Goal: Task Accomplishment & Management: Complete application form

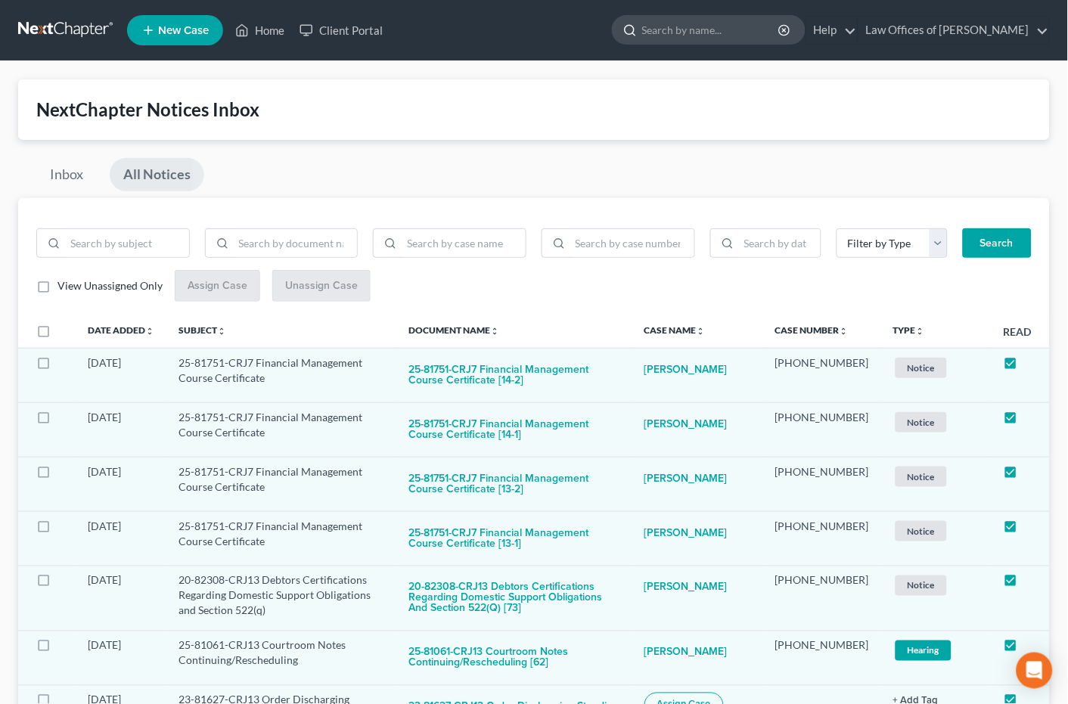
click at [767, 28] on input "search" at bounding box center [711, 30] width 138 height 28
type input "matkins"
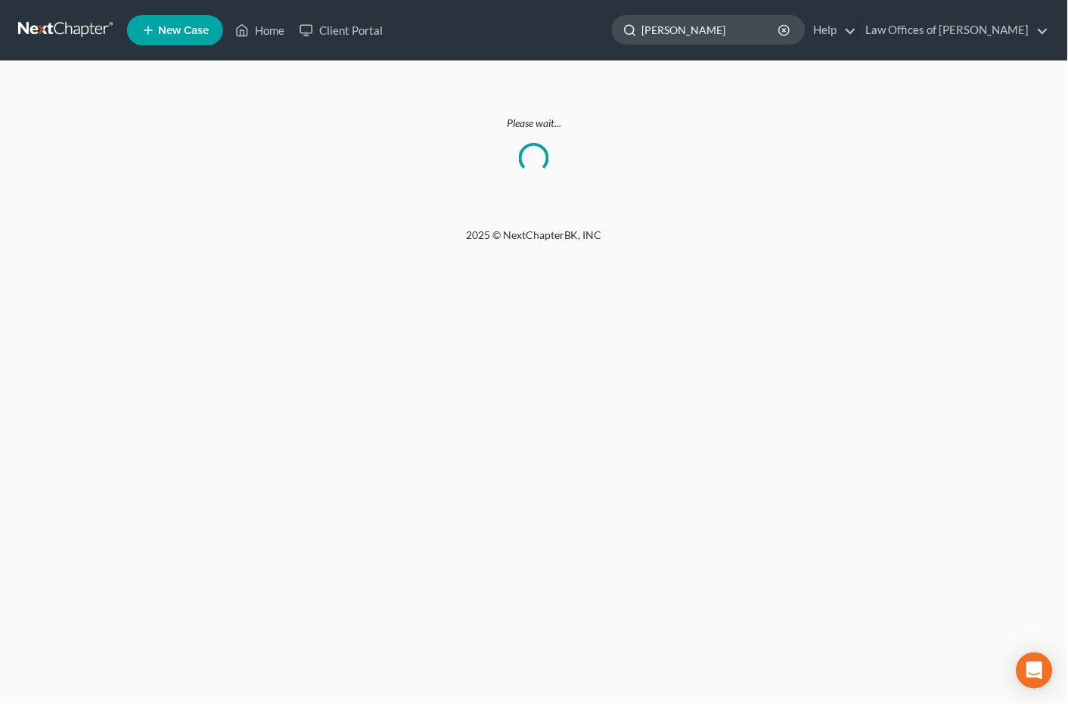
click at [725, 32] on input "matkins" at bounding box center [711, 30] width 138 height 28
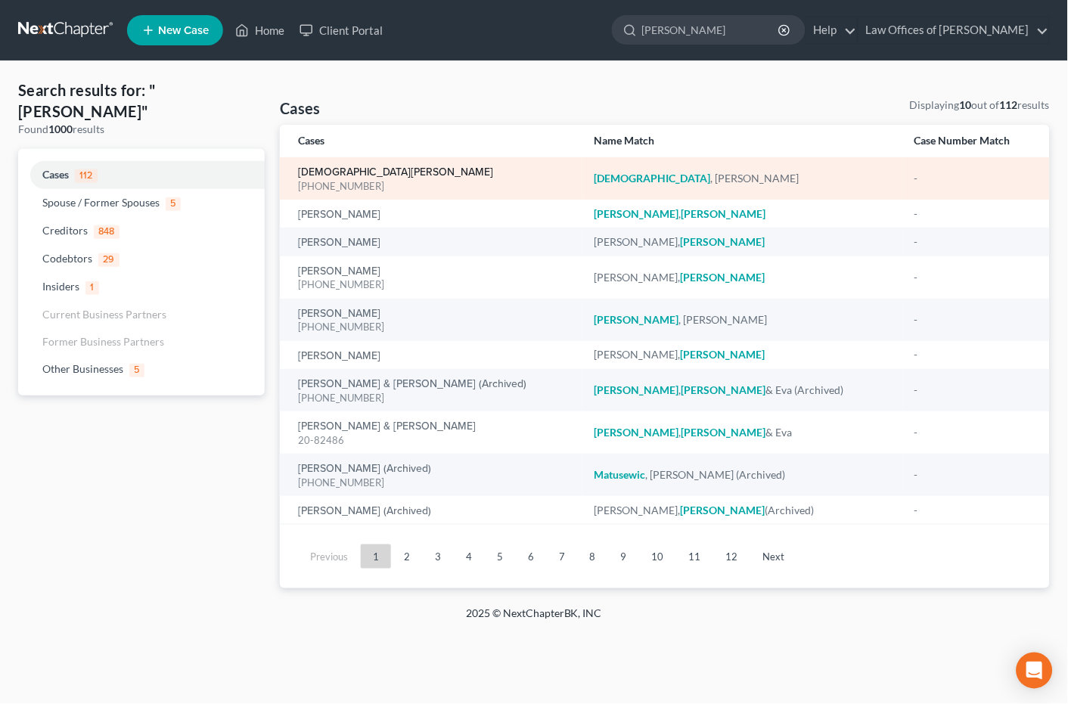
click at [354, 167] on link "Matkins, Kerstin" at bounding box center [395, 172] width 195 height 11
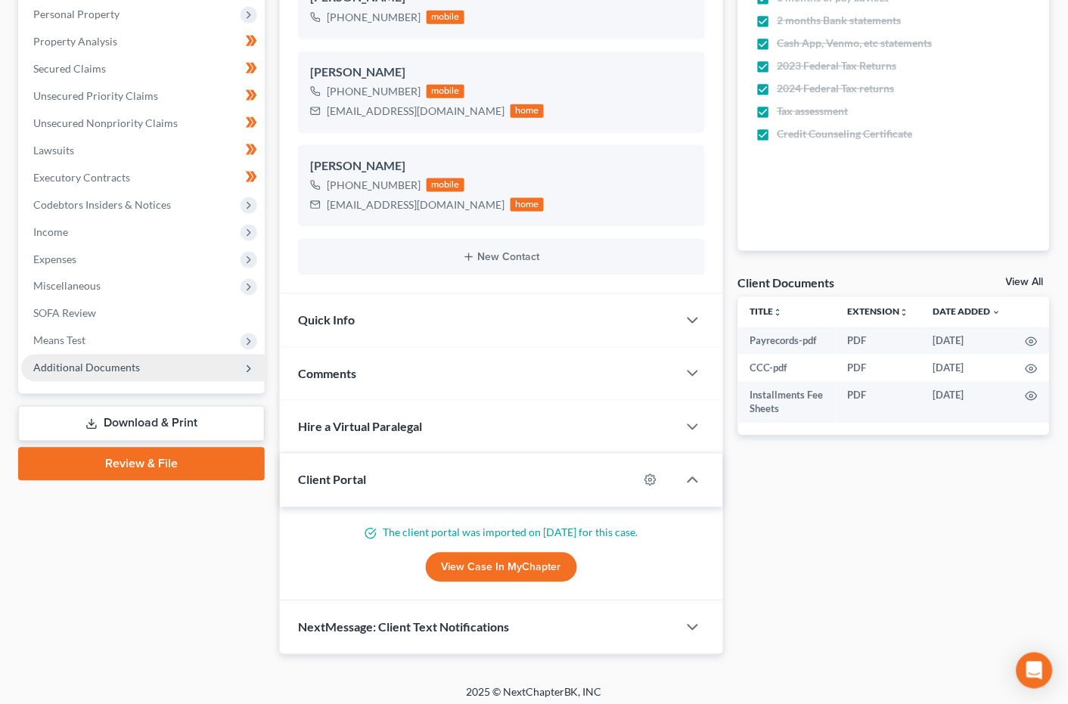
click at [117, 362] on span "Additional Documents" at bounding box center [86, 368] width 107 height 13
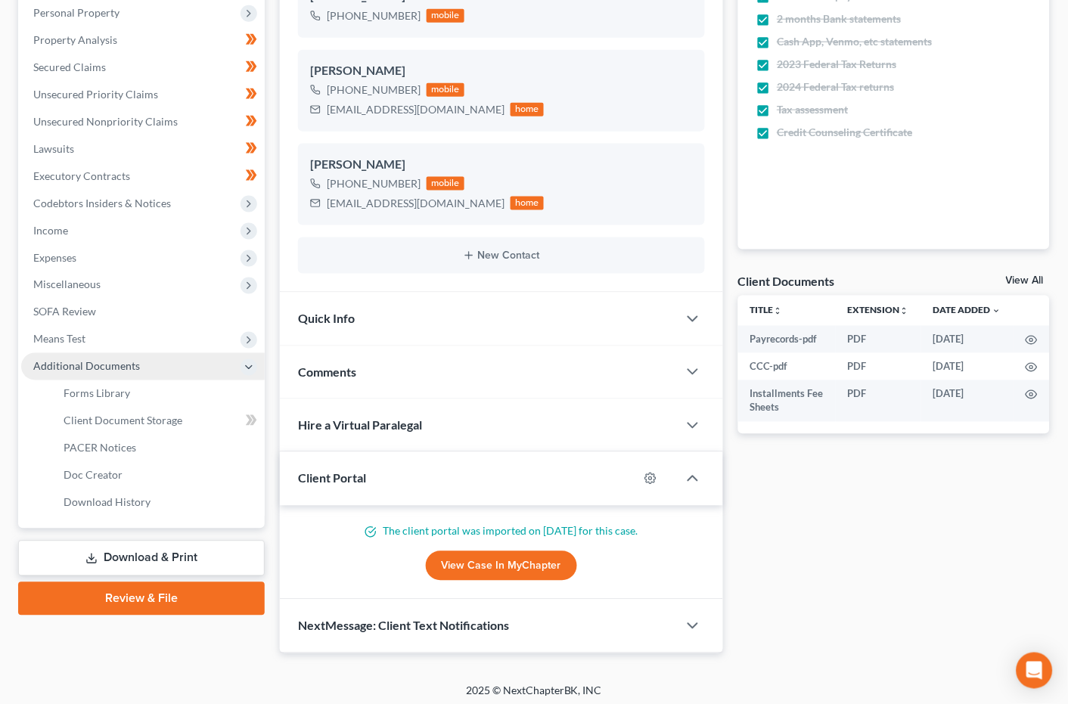
scroll to position [293, 0]
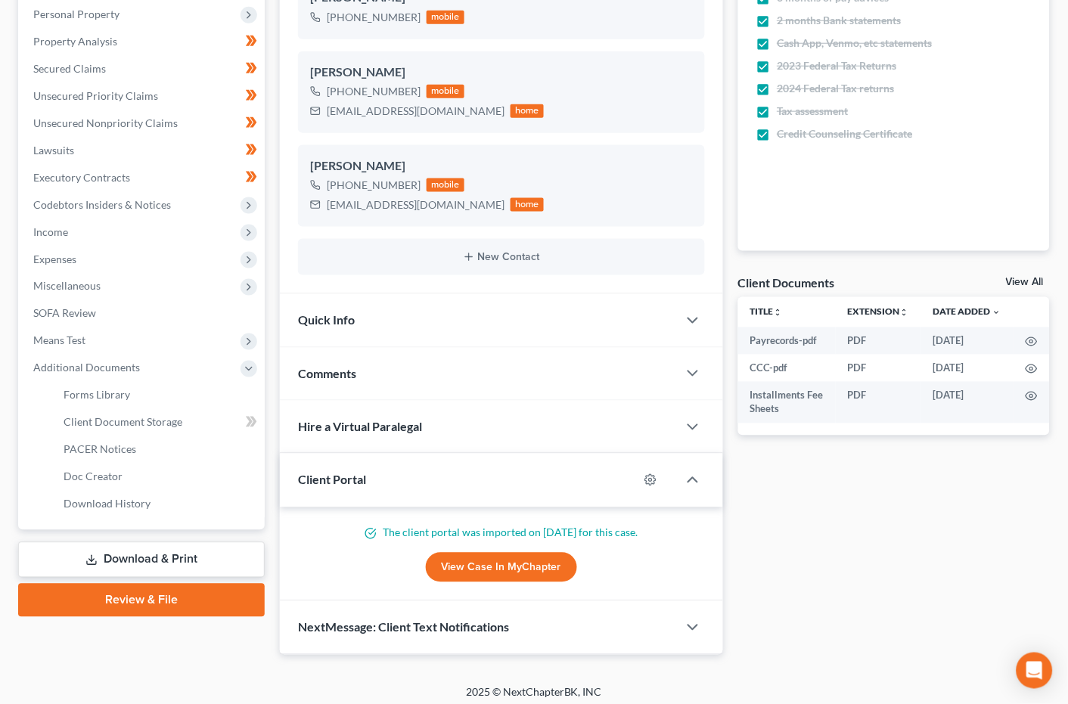
click at [472, 555] on link "View Case in MyChapter" at bounding box center [501, 568] width 151 height 30
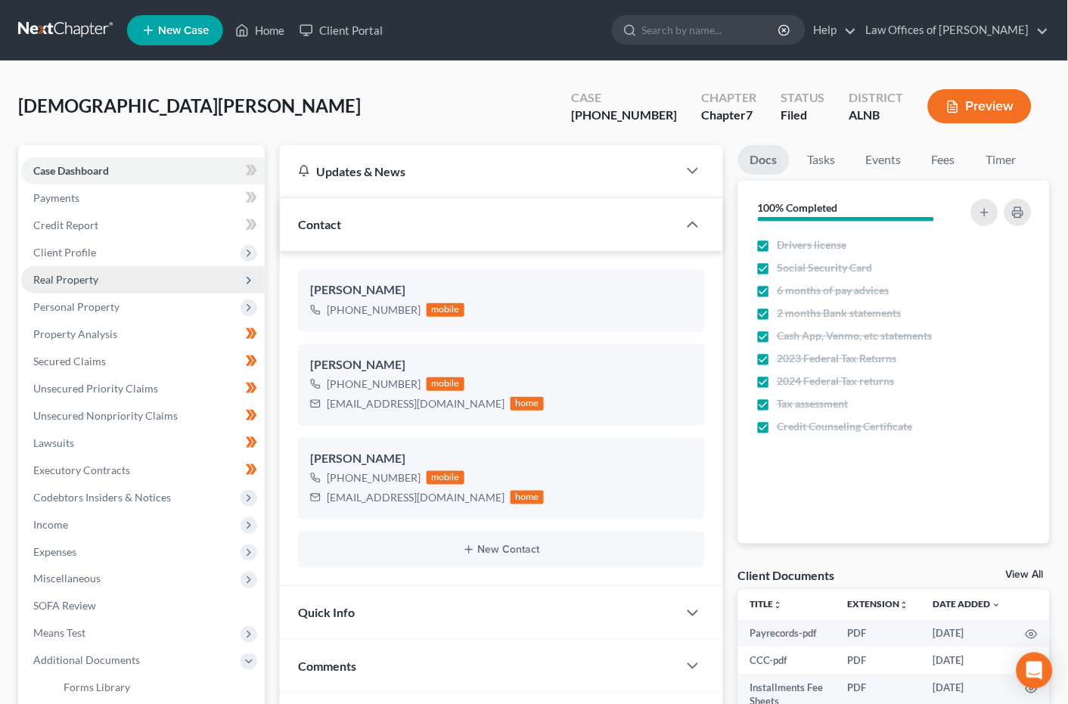
scroll to position [0, 0]
click at [85, 306] on span "Personal Property" at bounding box center [76, 306] width 86 height 13
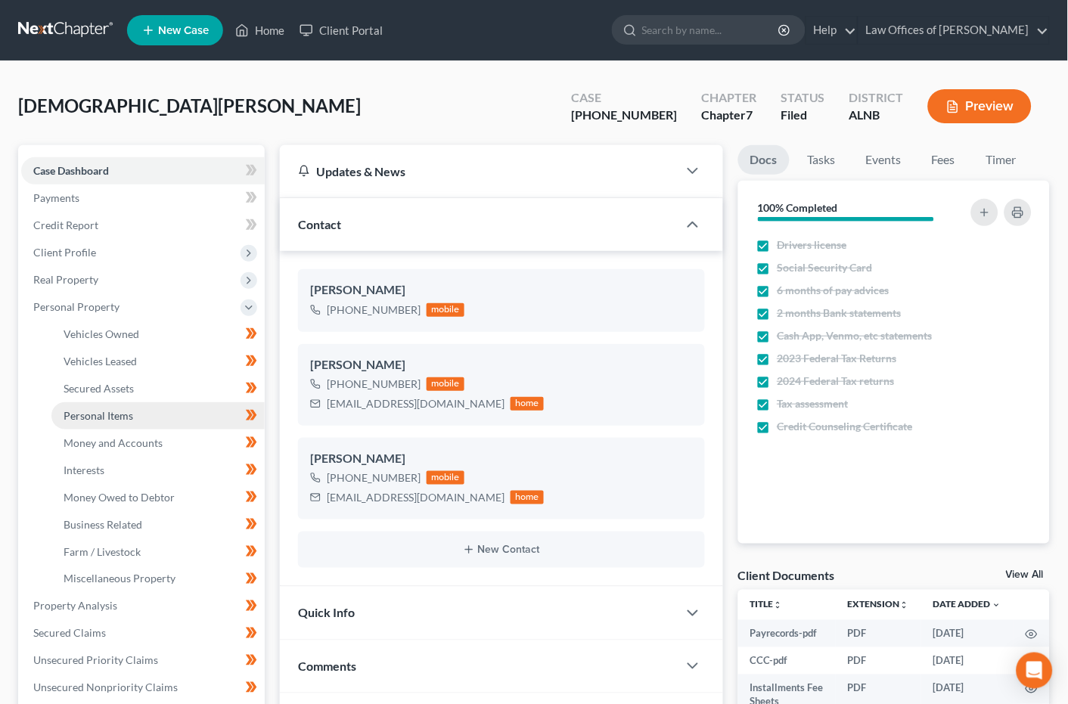
click at [115, 414] on link "Personal Items" at bounding box center [157, 416] width 213 height 27
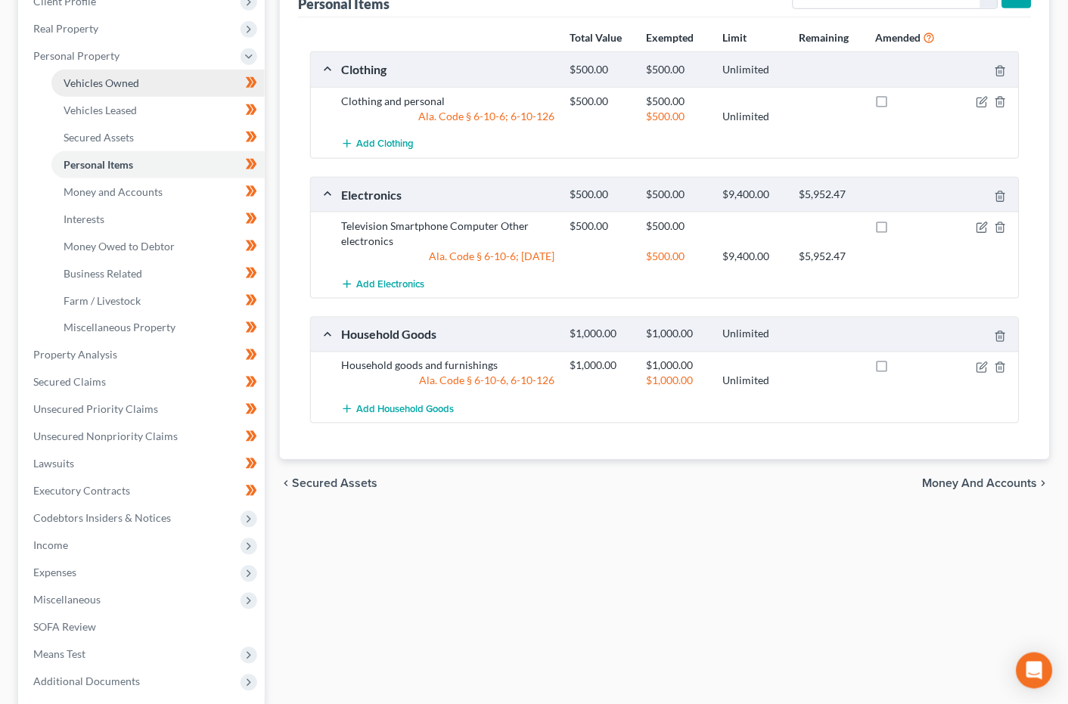
scroll to position [245, 0]
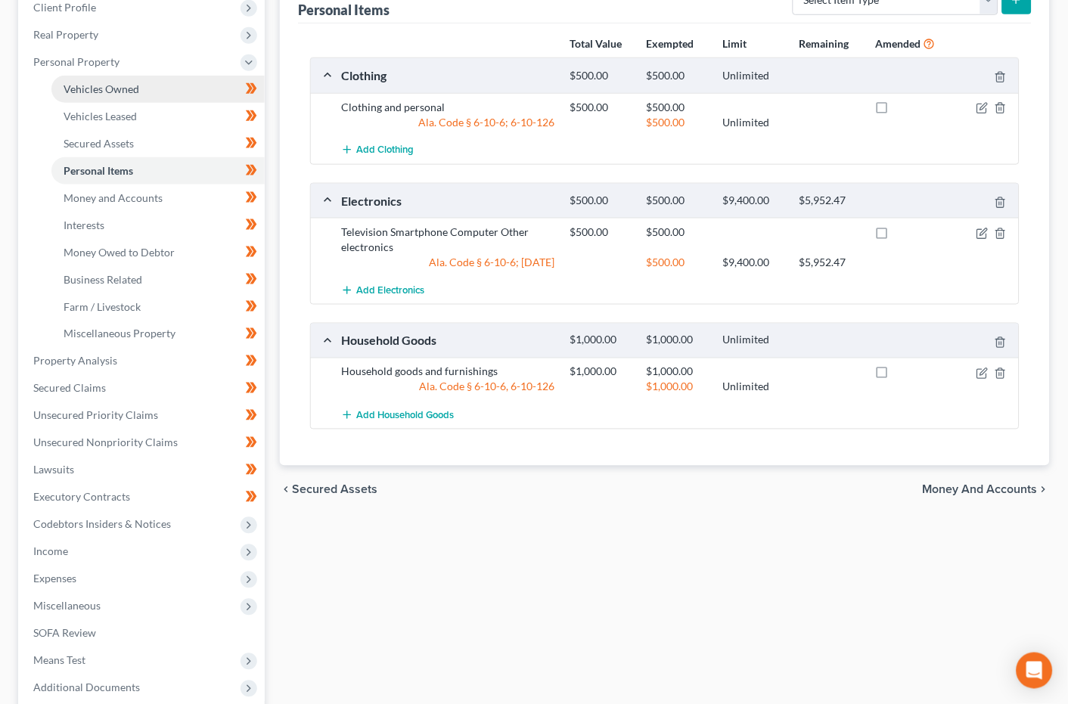
click at [135, 83] on span "Vehicles Owned" at bounding box center [102, 88] width 76 height 13
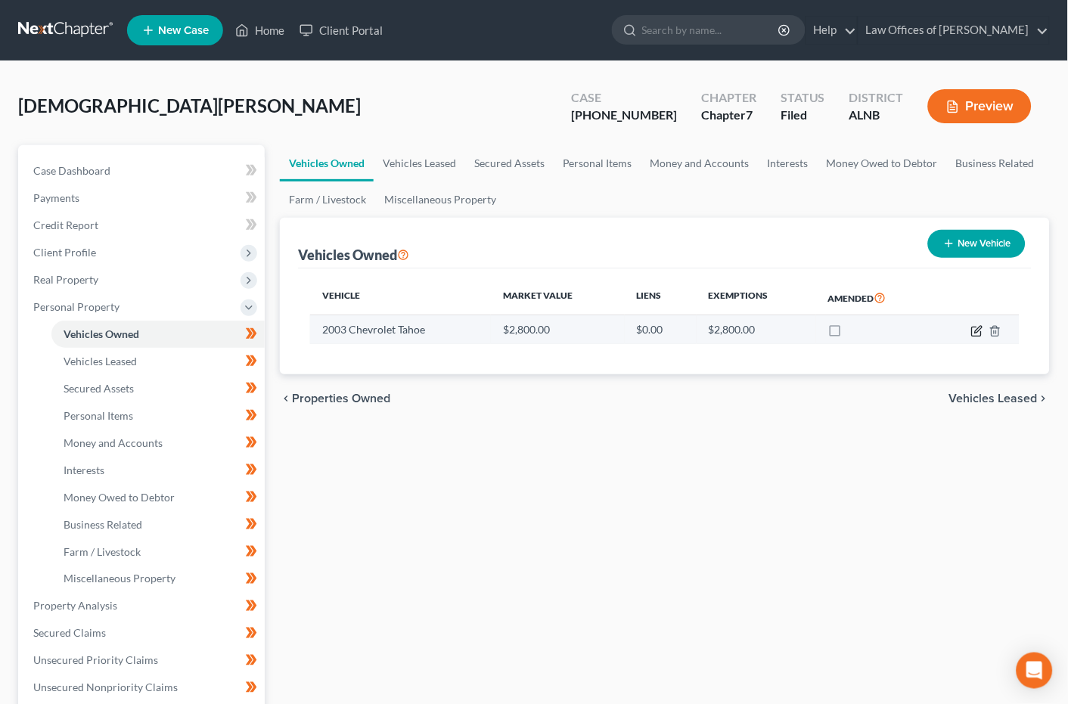
click at [979, 329] on icon "button" at bounding box center [977, 331] width 12 height 12
select select "0"
select select "23"
select select "2"
select select "0"
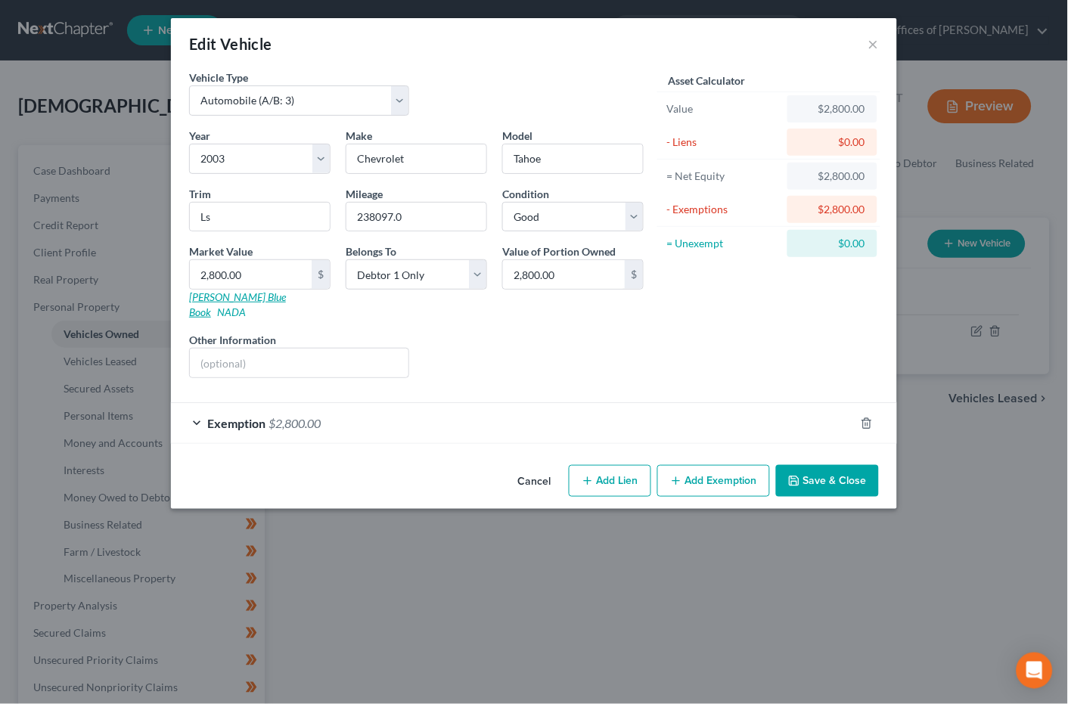
click at [238, 295] on link "Kelly Blue Book" at bounding box center [237, 305] width 97 height 28
click at [239, 272] on input "2,800.00" at bounding box center [251, 274] width 122 height 29
type input "1"
type input "1.00"
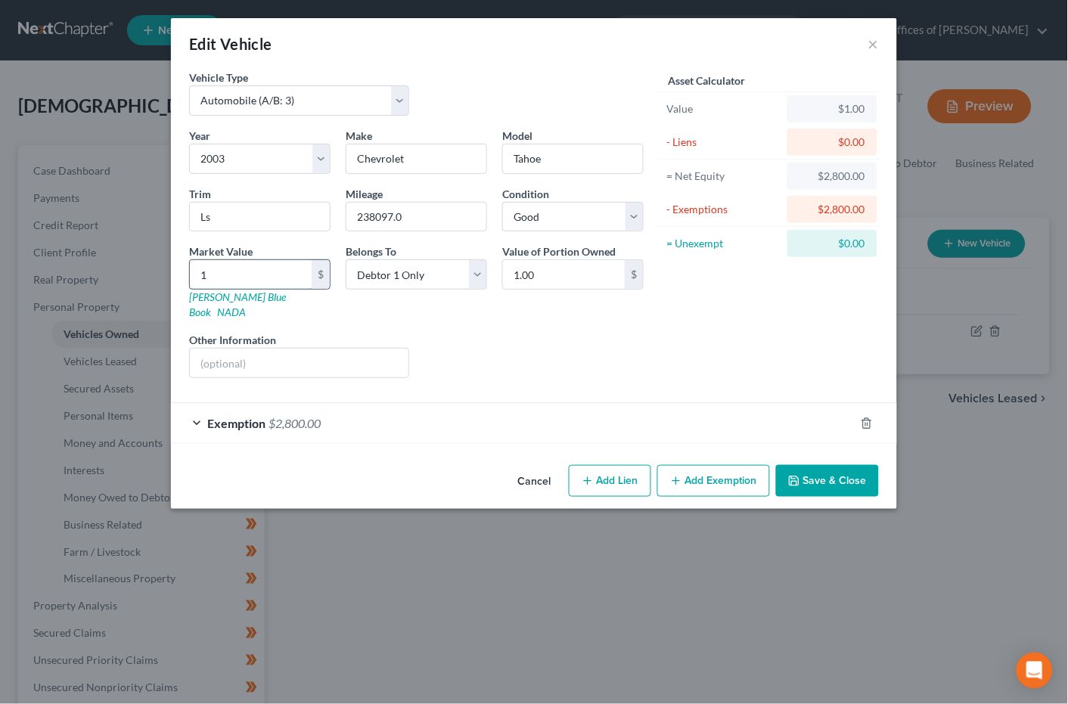
type input "12"
type input "12.00"
type input "120"
type input "120.00"
type input "1200"
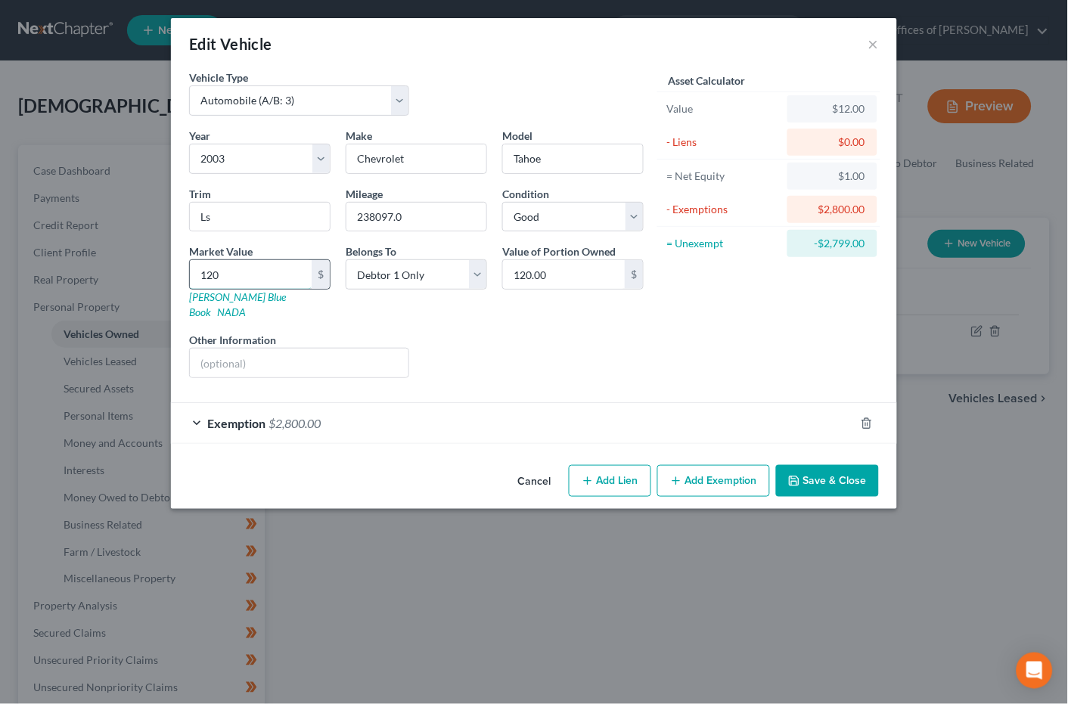
type input "1,200.00"
type input "1,200"
click at [632, 403] on div "Exemption $2,800.00" at bounding box center [513, 423] width 684 height 40
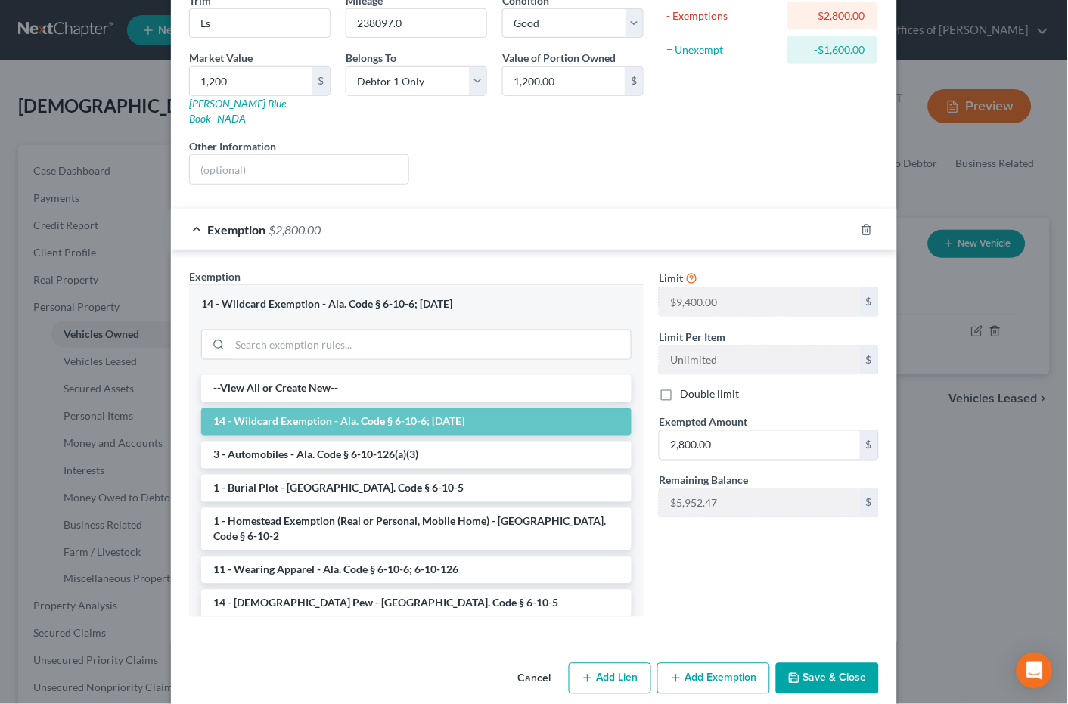
scroll to position [193, 0]
click at [689, 432] on input "2,800.00" at bounding box center [760, 446] width 200 height 29
type input "1,200"
click at [833, 664] on button "Save & Close" at bounding box center [827, 680] width 103 height 32
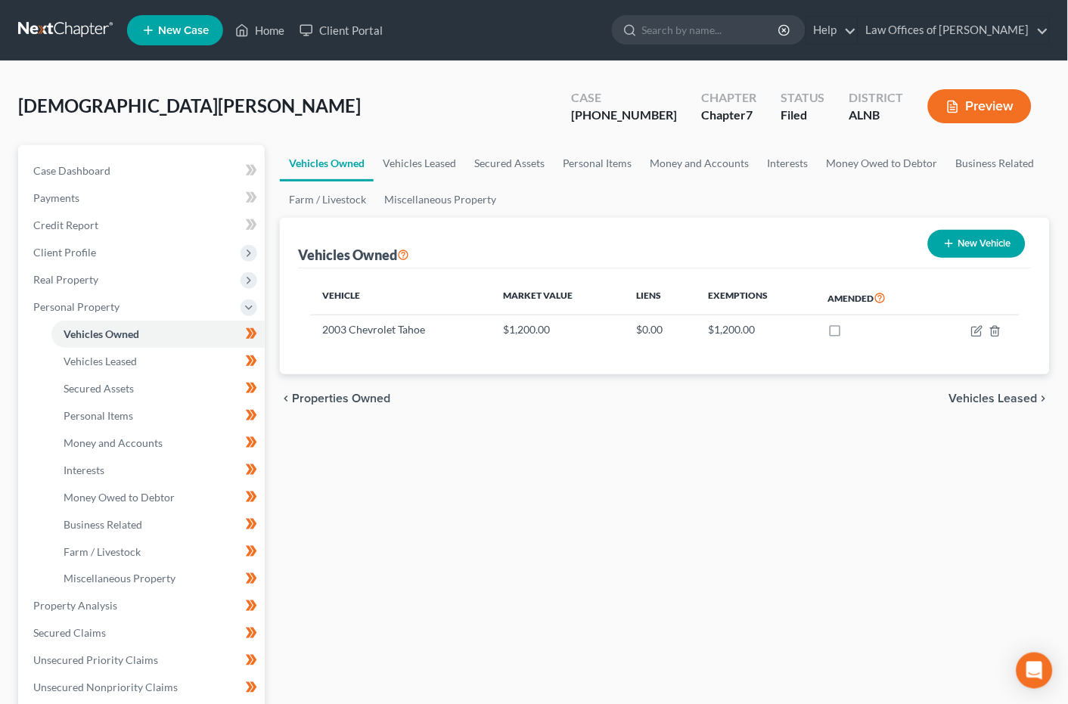
click at [965, 253] on button "New Vehicle" at bounding box center [977, 244] width 98 height 28
select select "0"
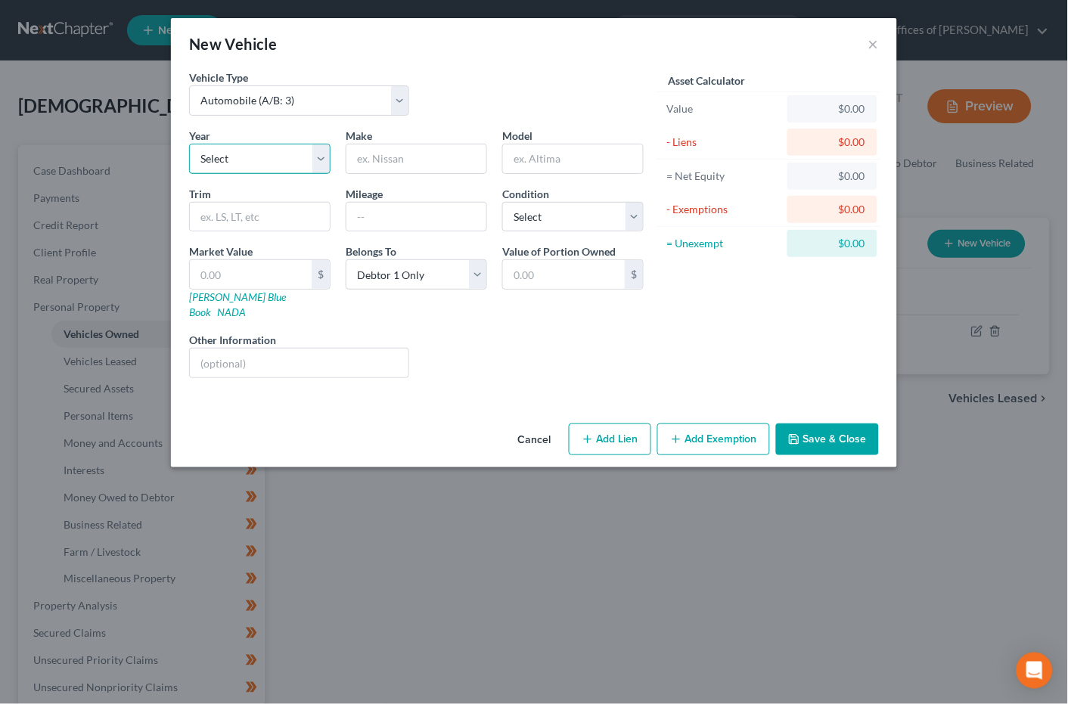
select select "6"
click at [399, 140] on div "Make *" at bounding box center [416, 151] width 157 height 46
drag, startPoint x: 396, startPoint y: 149, endPoint x: 111, endPoint y: 191, distance: 287.5
click at [396, 149] on input "text" at bounding box center [417, 159] width 140 height 29
type input "Chevrolet"
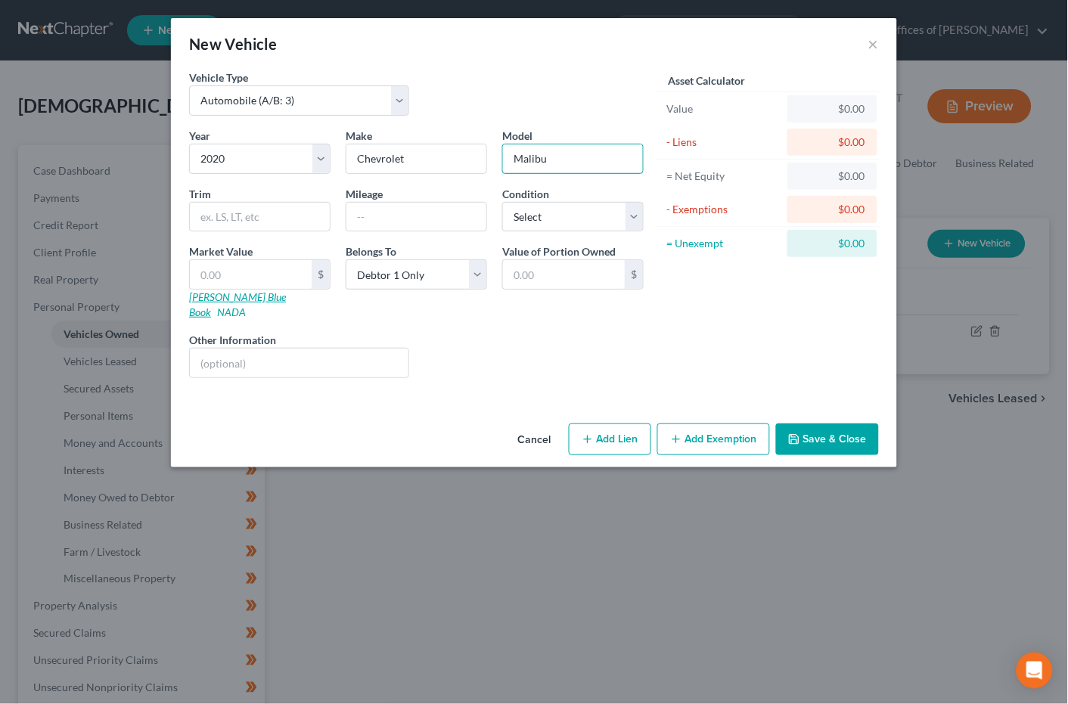
type input "Malibu"
click at [239, 297] on link "Kelly Blue Book" at bounding box center [237, 305] width 97 height 28
click at [243, 276] on input "text" at bounding box center [251, 274] width 122 height 29
type input "5"
type input "5.00"
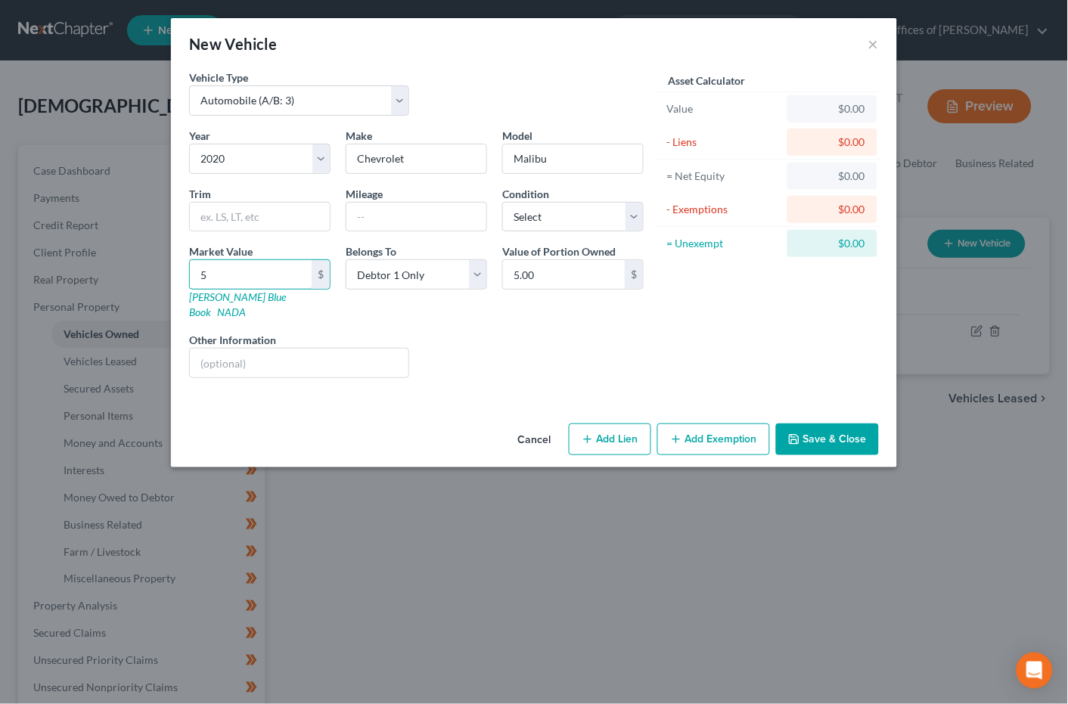
type input "55"
type input "55.00"
type input "550"
type input "550.00"
type input "5500"
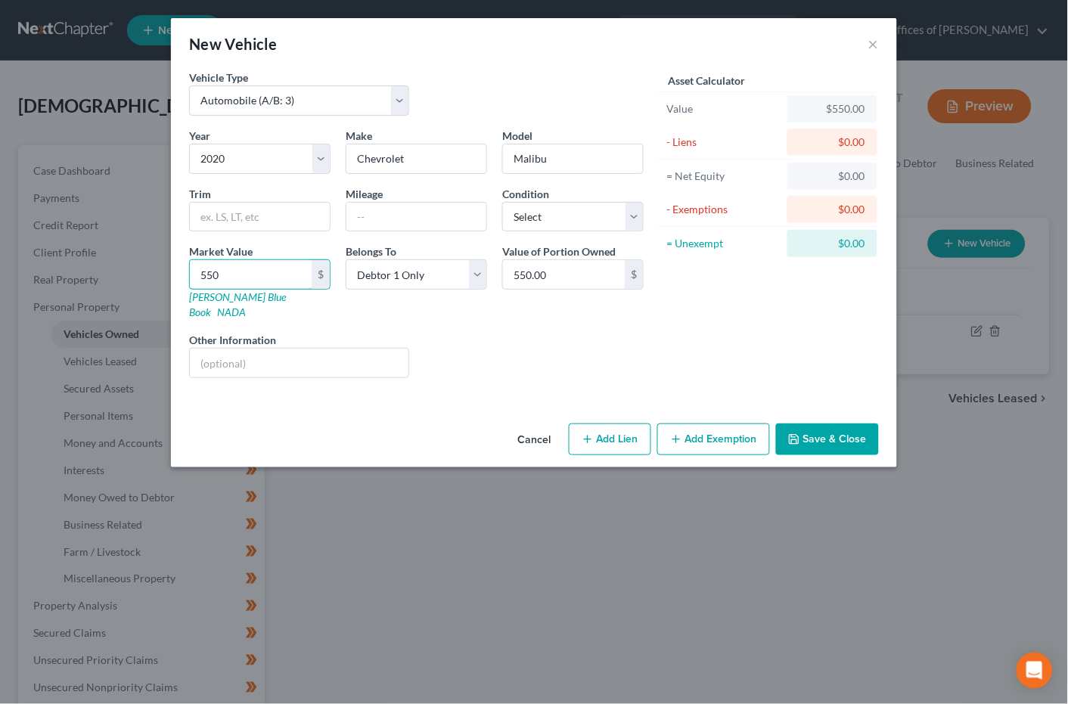
type input "5,500.00"
type input "5,500"
click at [800, 434] on icon "button" at bounding box center [794, 440] width 12 height 12
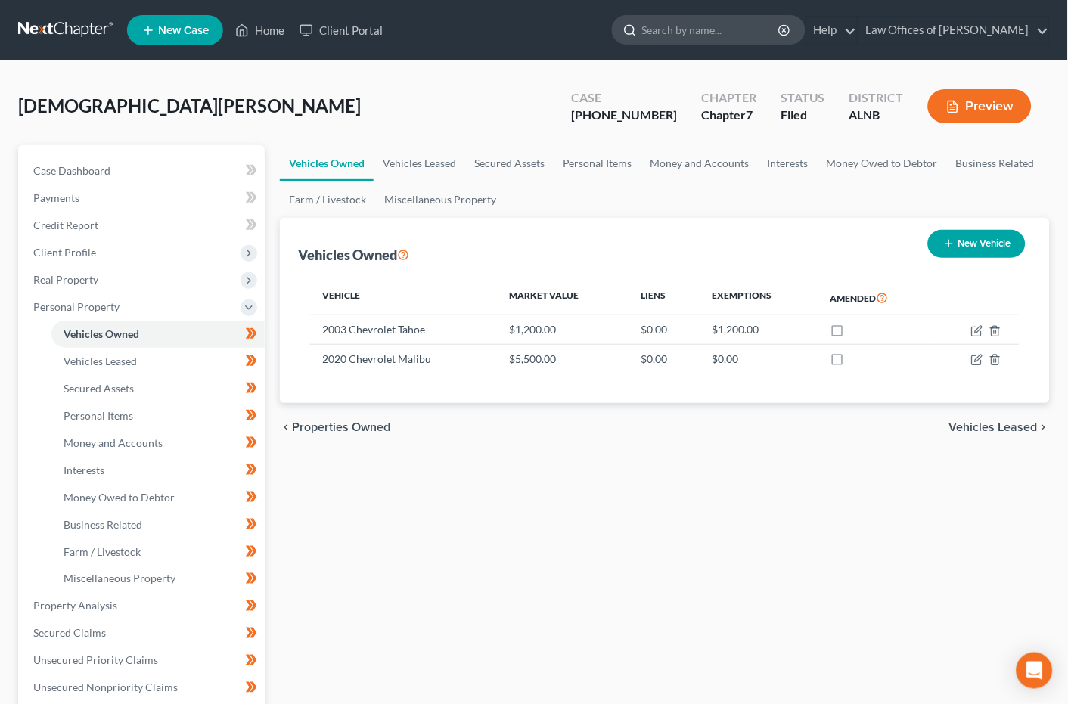
click at [747, 32] on input "search" at bounding box center [711, 30] width 138 height 28
type input "gooden"
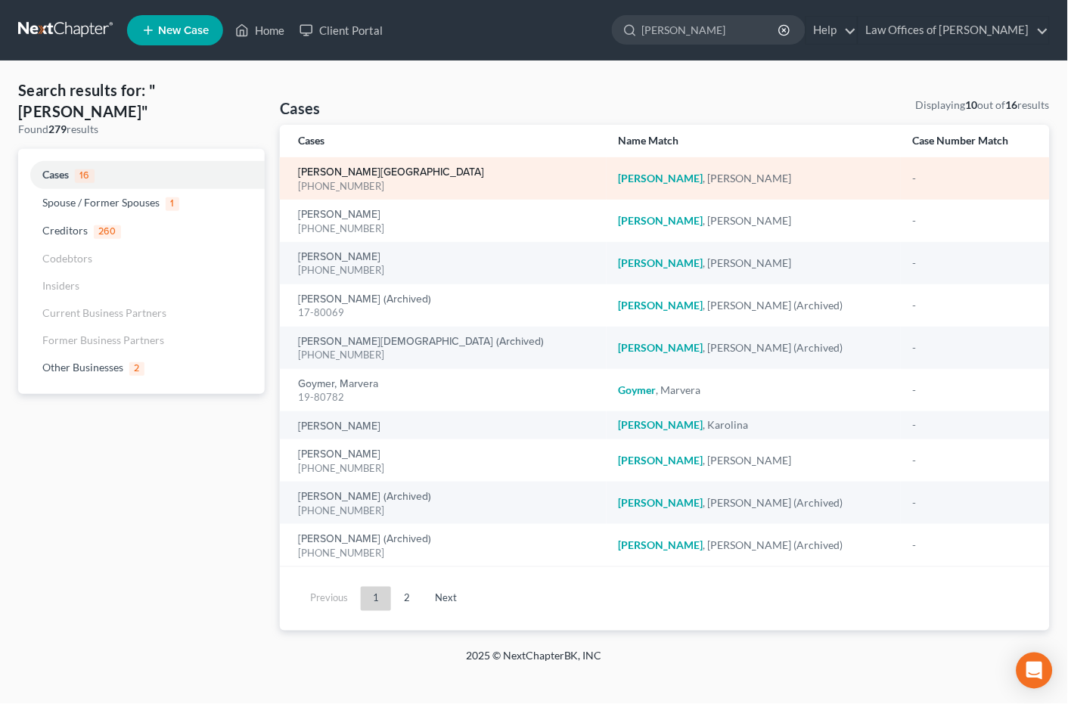
scroll to position [0, 1]
click at [352, 169] on link "[PERSON_NAME][GEOGRAPHIC_DATA]" at bounding box center [391, 172] width 186 height 11
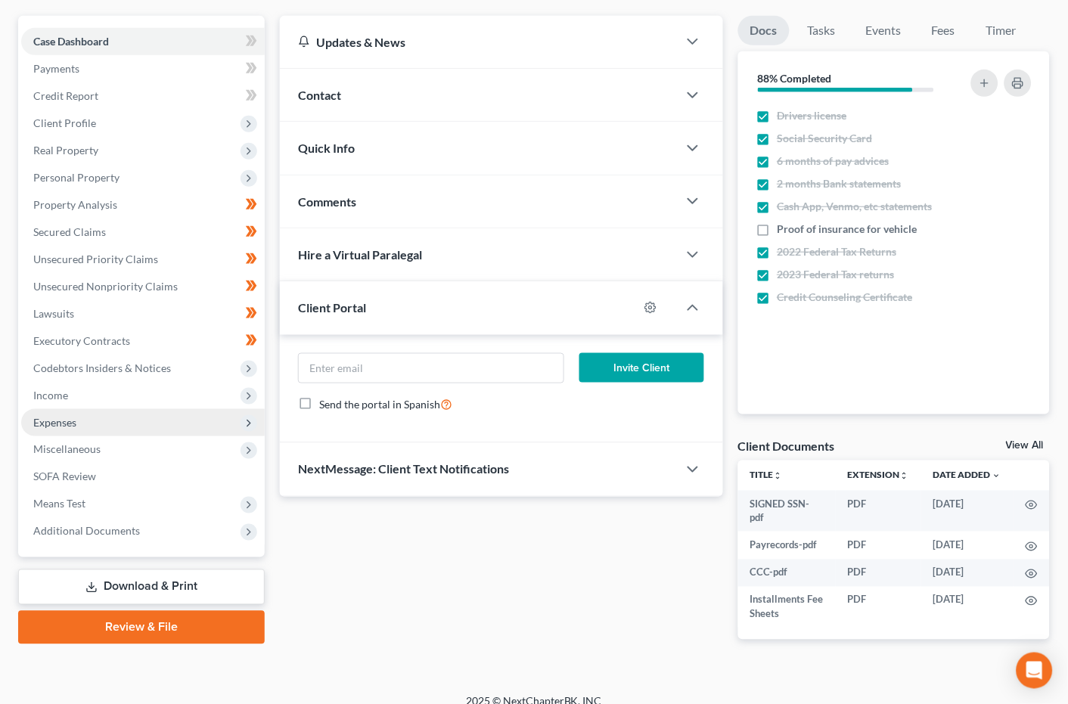
scroll to position [129, 0]
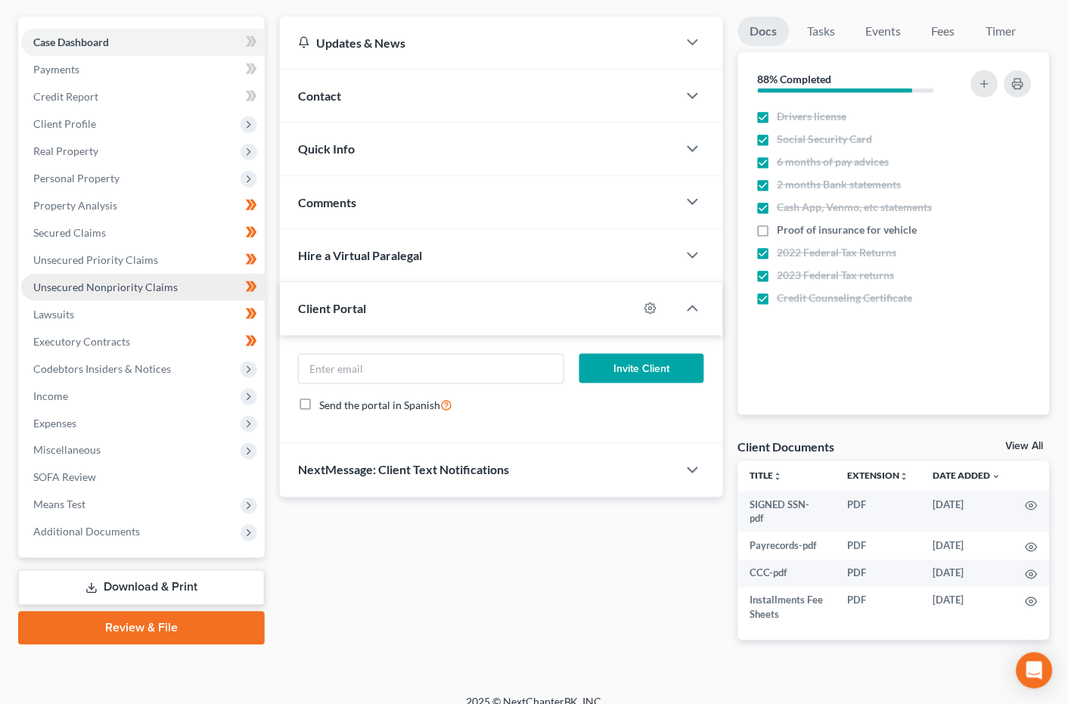
click at [99, 281] on span "Unsecured Nonpriority Claims" at bounding box center [105, 287] width 145 height 13
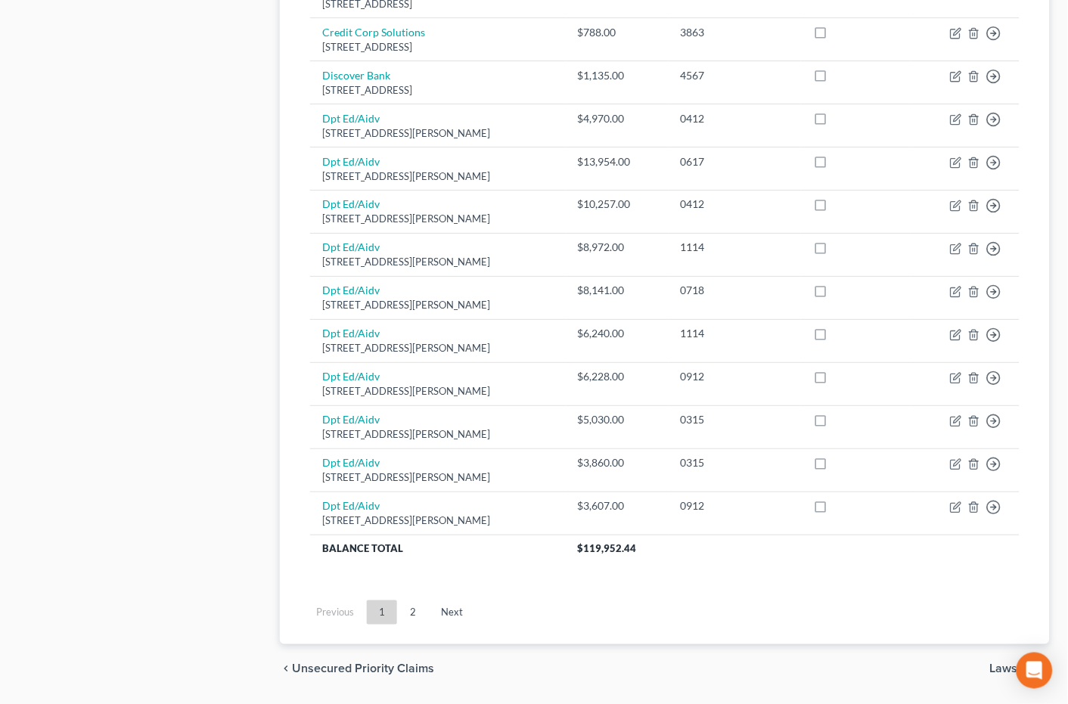
scroll to position [1000, 0]
click at [406, 601] on link "2" at bounding box center [413, 613] width 30 height 24
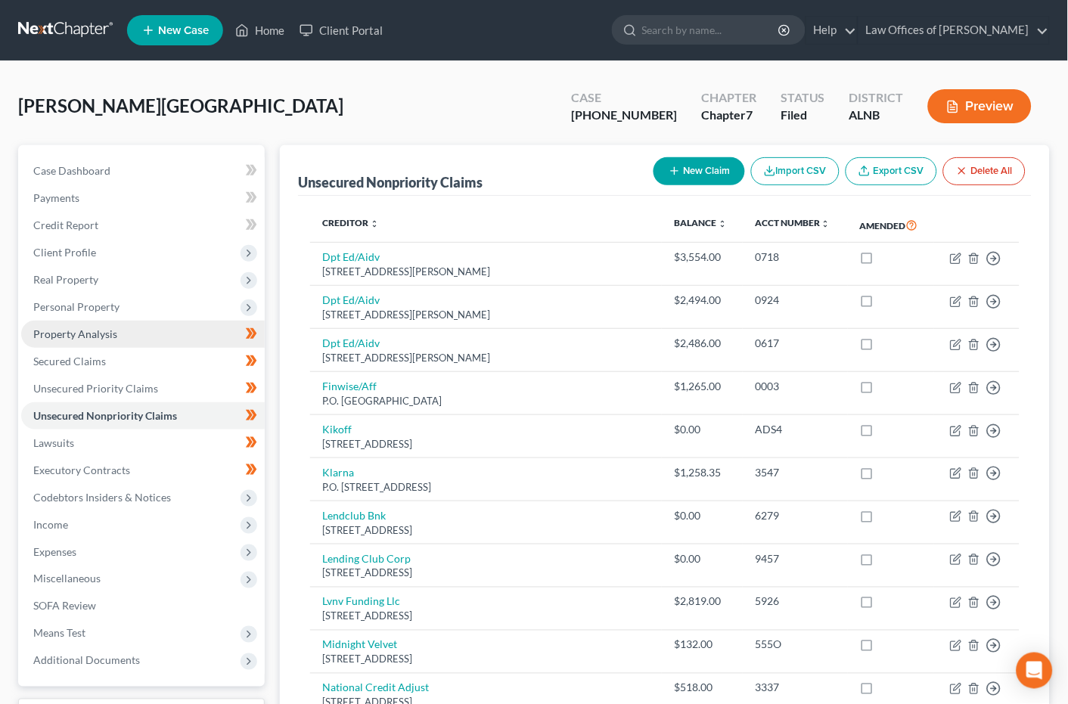
scroll to position [0, 0]
click at [138, 301] on span "Personal Property" at bounding box center [143, 307] width 244 height 27
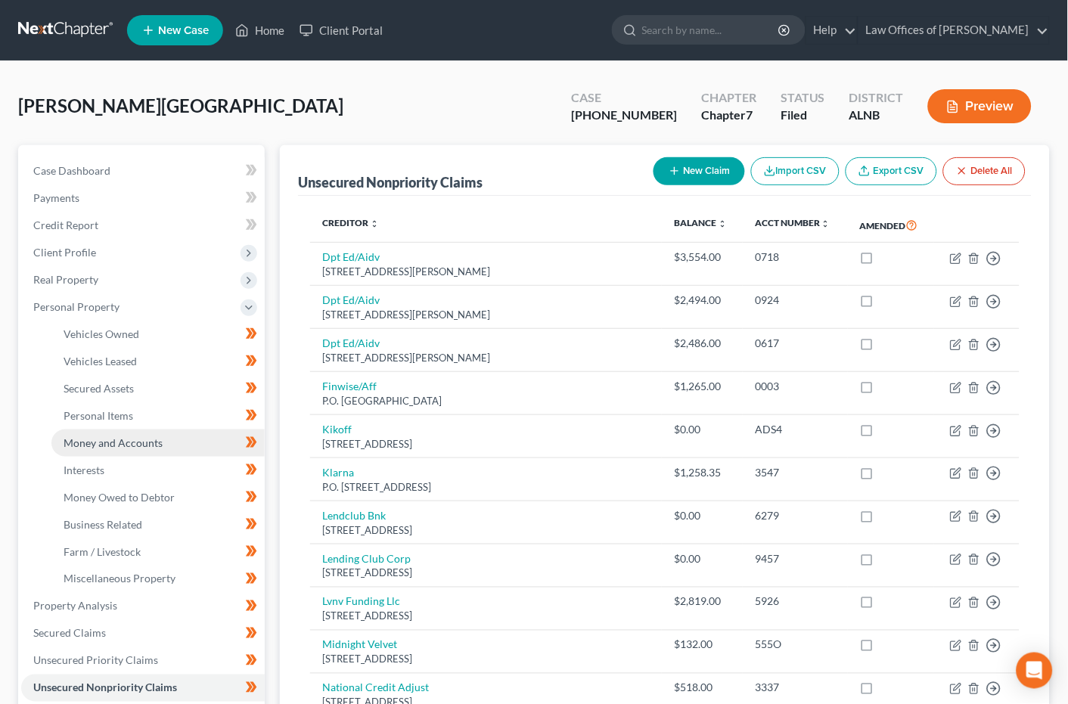
click at [155, 437] on span "Money and Accounts" at bounding box center [113, 443] width 99 height 13
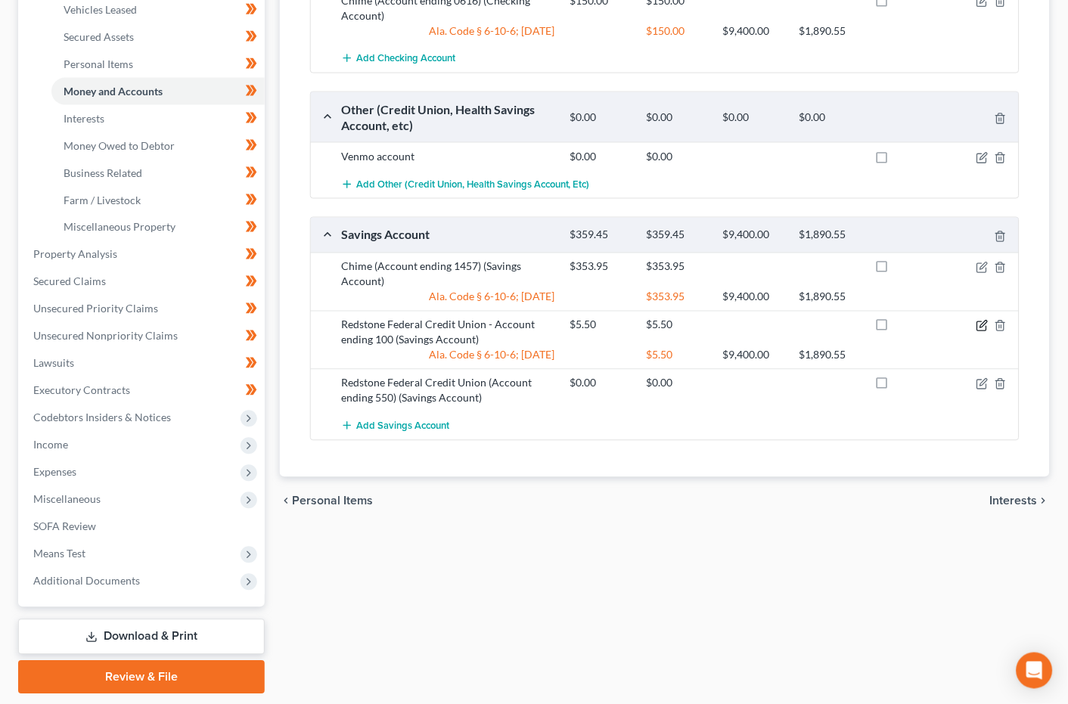
scroll to position [356, 1]
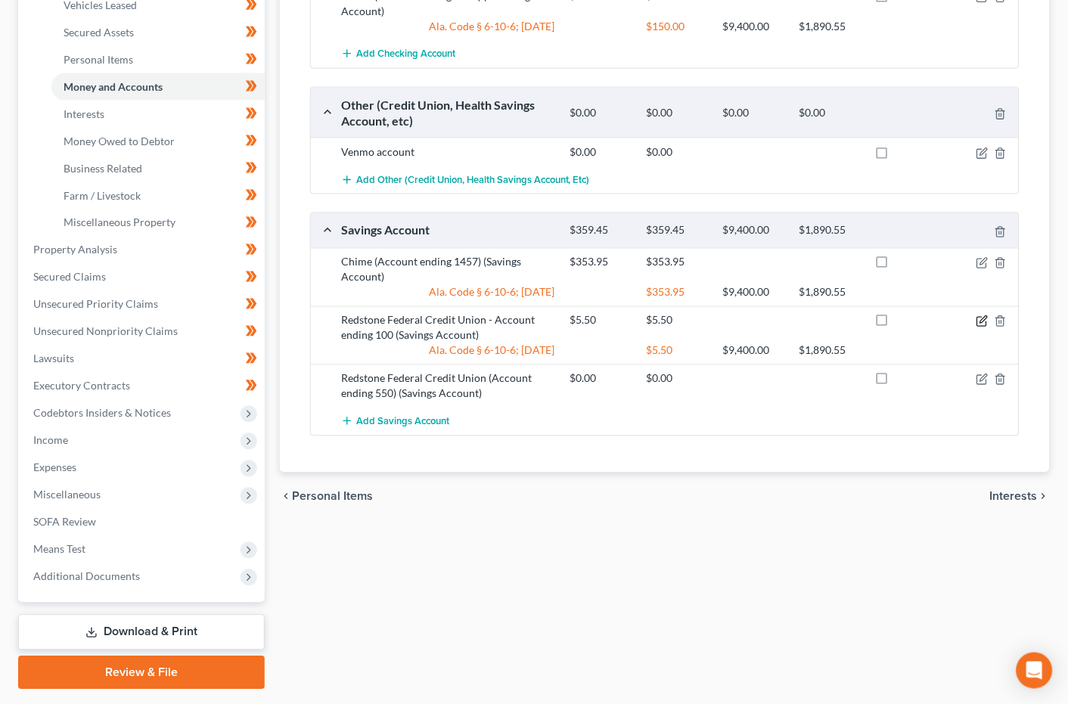
click at [985, 322] on div "$5.50 $5.50" at bounding box center [792, 328] width 458 height 30
click at [981, 321] on div at bounding box center [982, 320] width 76 height 15
click at [983, 316] on icon "button" at bounding box center [983, 322] width 12 height 12
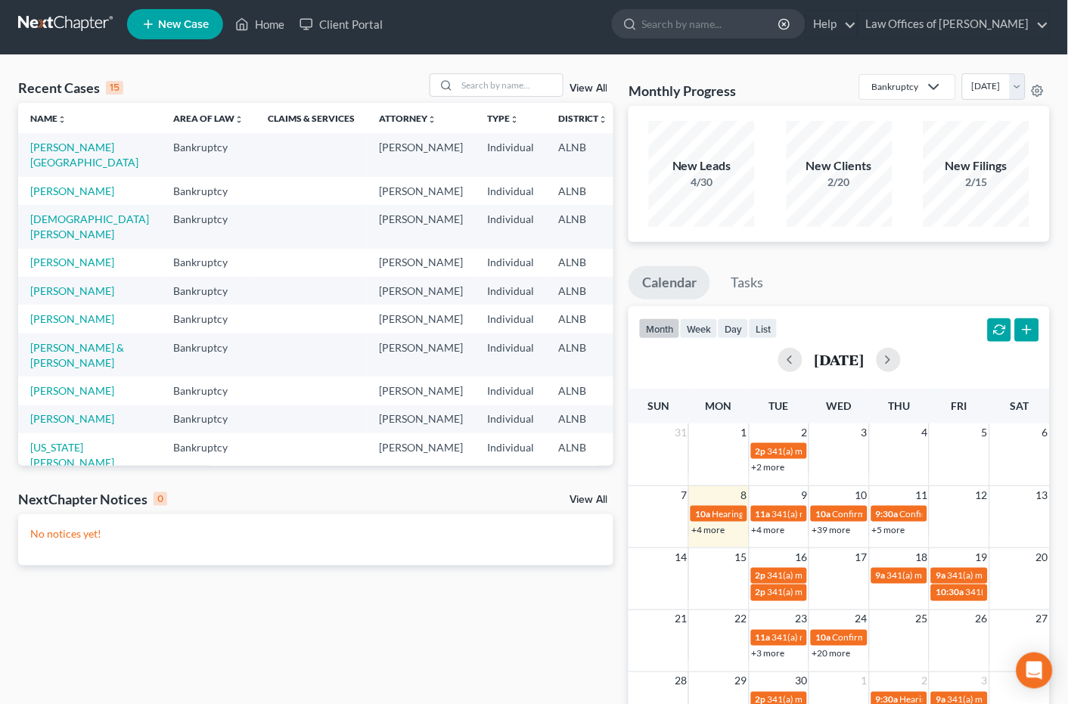
scroll to position [4, 0]
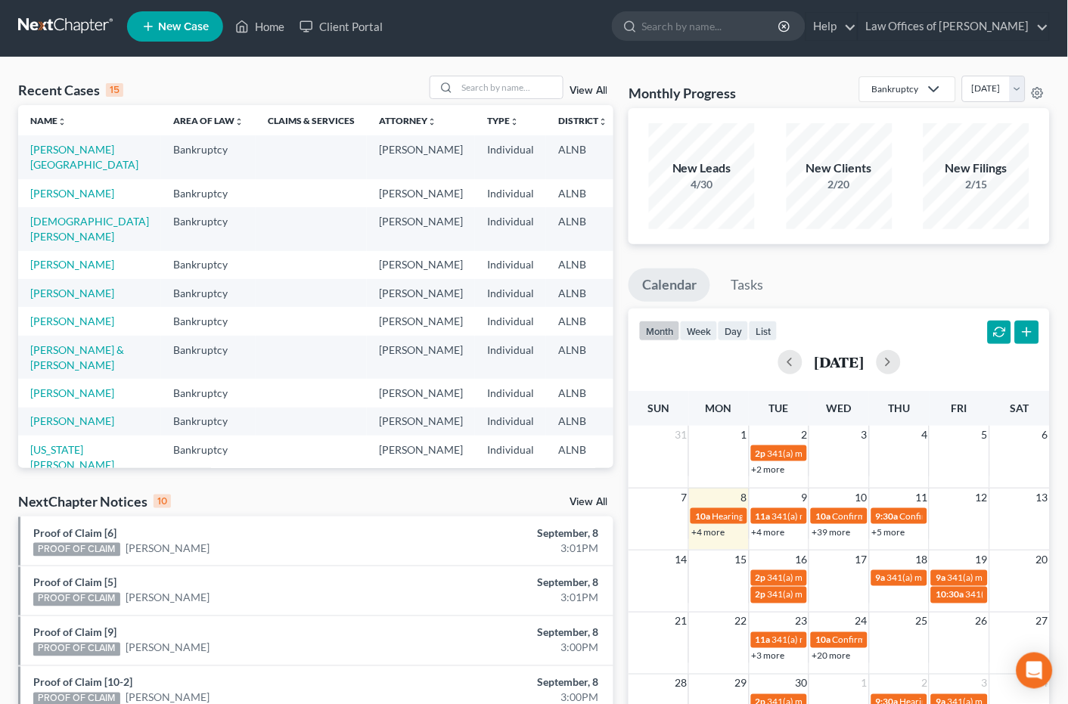
click at [589, 500] on link "View All" at bounding box center [589, 502] width 38 height 11
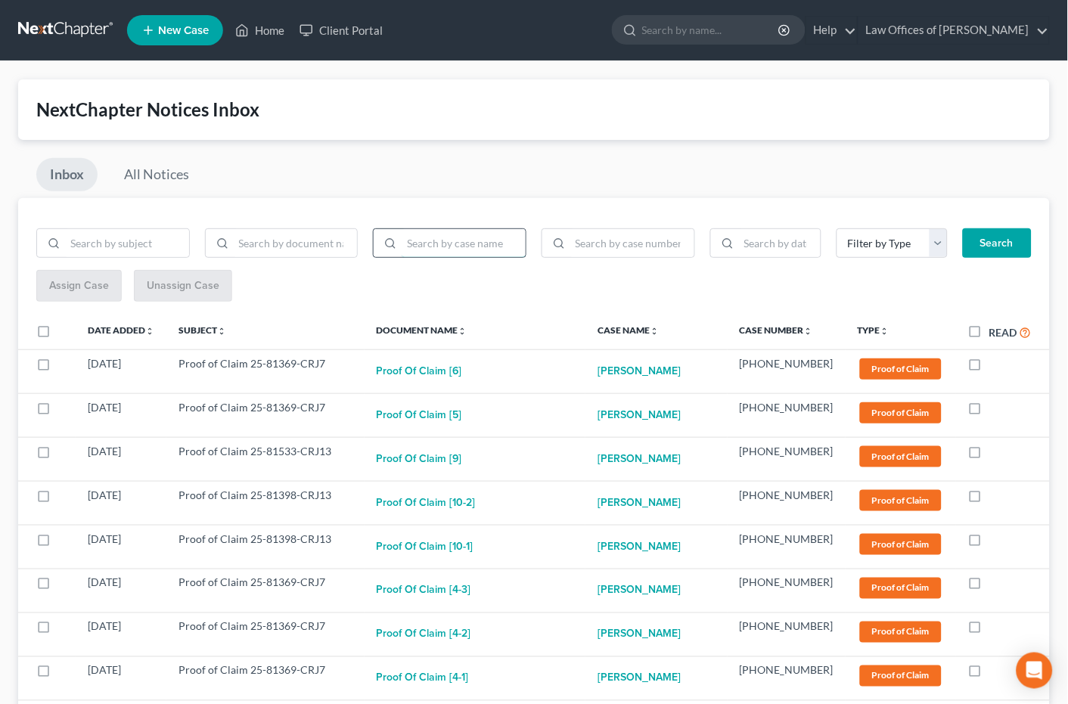
click at [490, 248] on input "search" at bounding box center [464, 243] width 124 height 29
type input "[PERSON_NAME]"
click at [998, 241] on button "Search" at bounding box center [997, 243] width 69 height 30
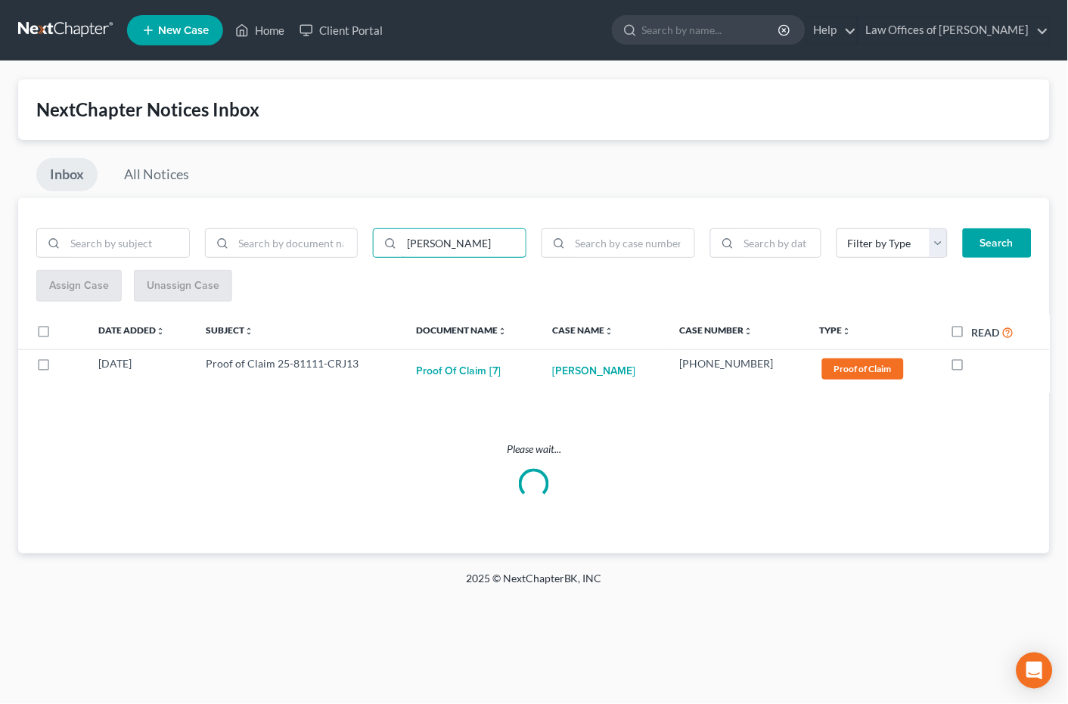
scroll to position [0, 1]
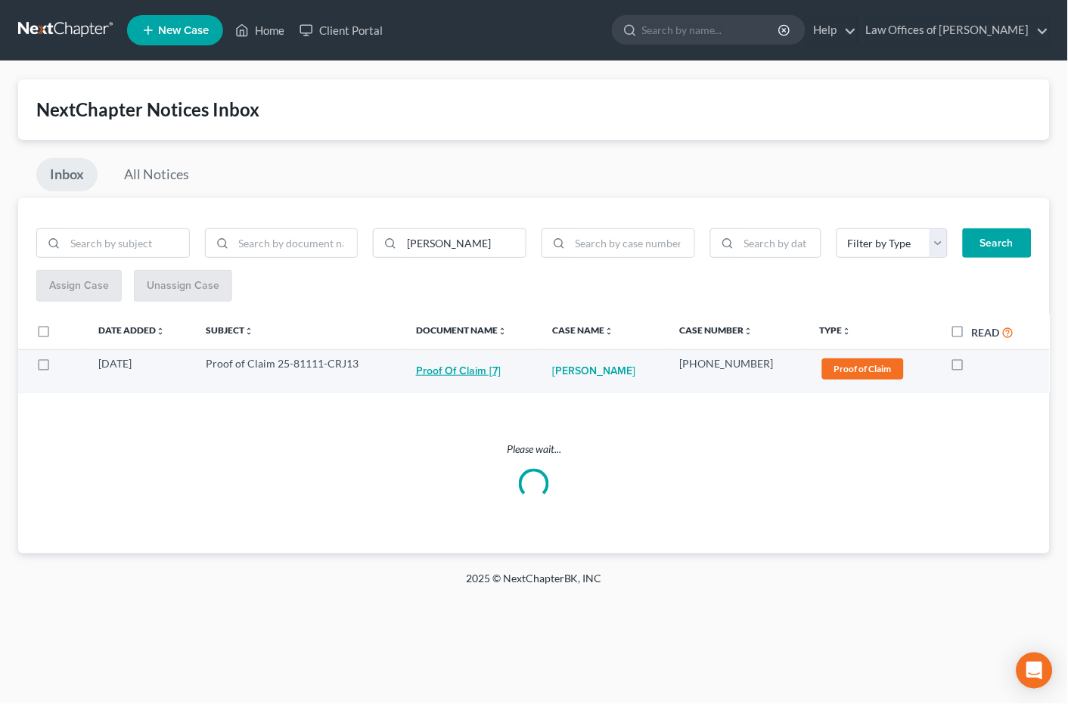
click at [466, 371] on button "Proof of Claim [7]" at bounding box center [458, 371] width 85 height 30
checkbox input "true"
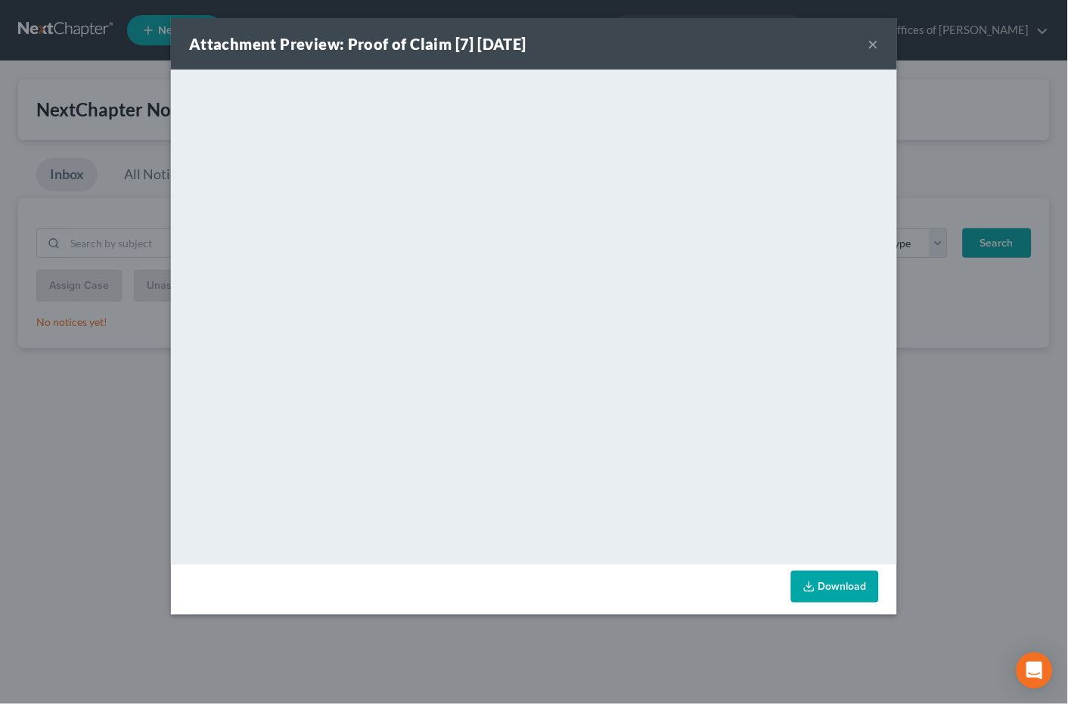
click at [875, 42] on button "×" at bounding box center [874, 44] width 11 height 18
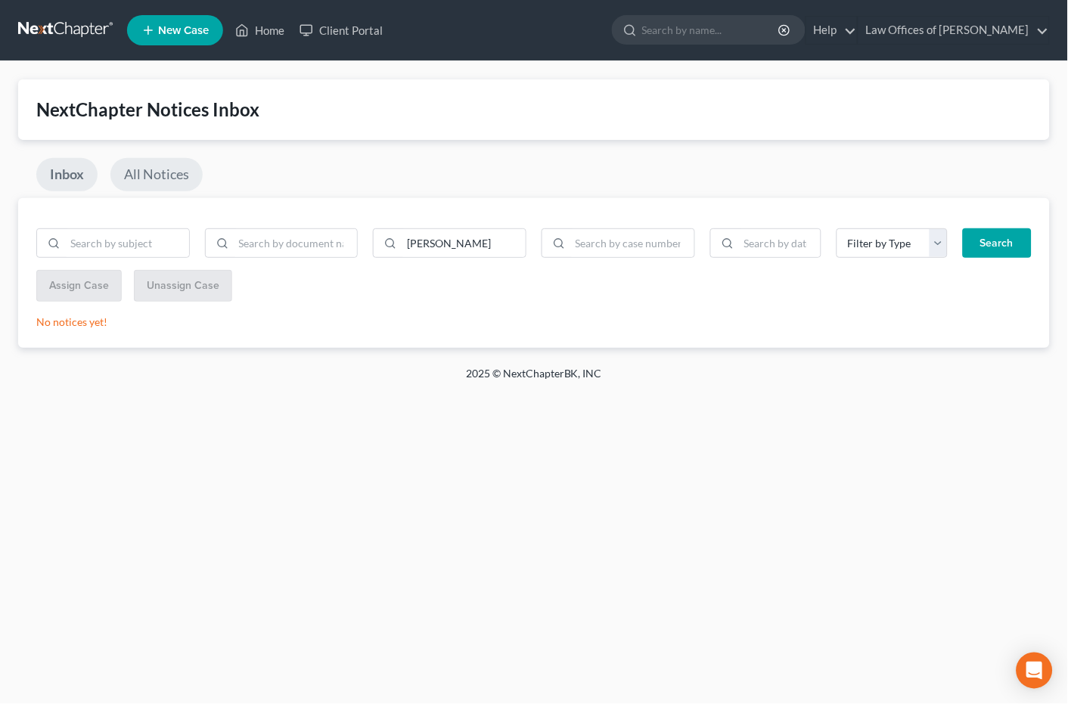
click at [173, 179] on link "All Notices" at bounding box center [156, 174] width 92 height 33
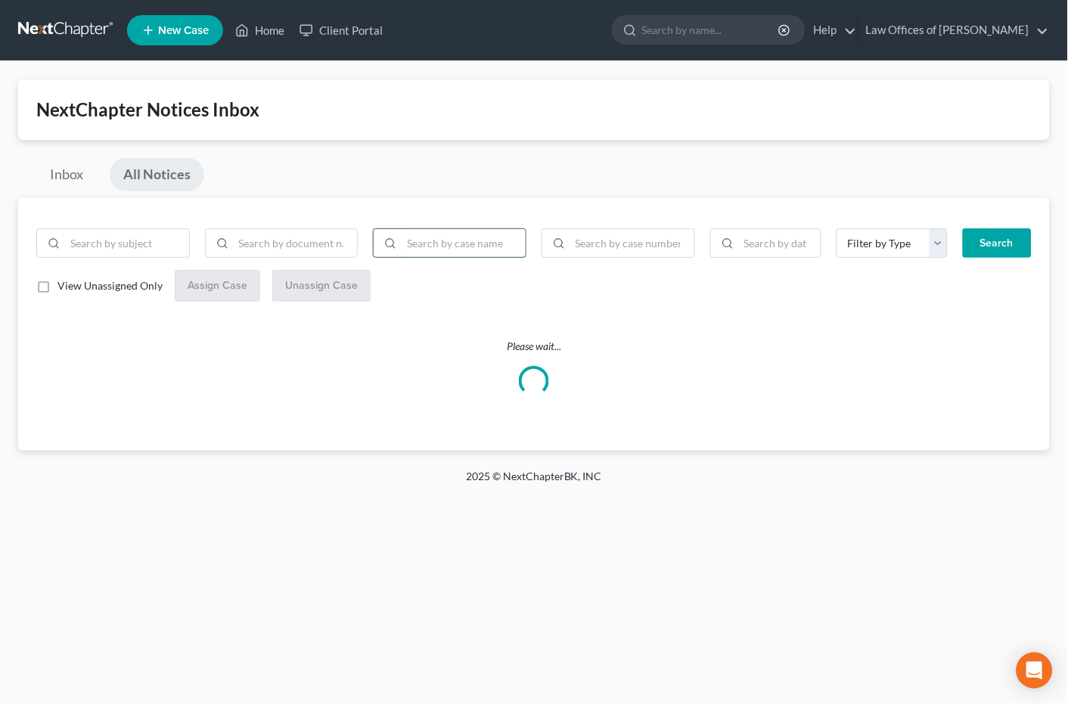
click at [471, 238] on input "search" at bounding box center [464, 243] width 124 height 29
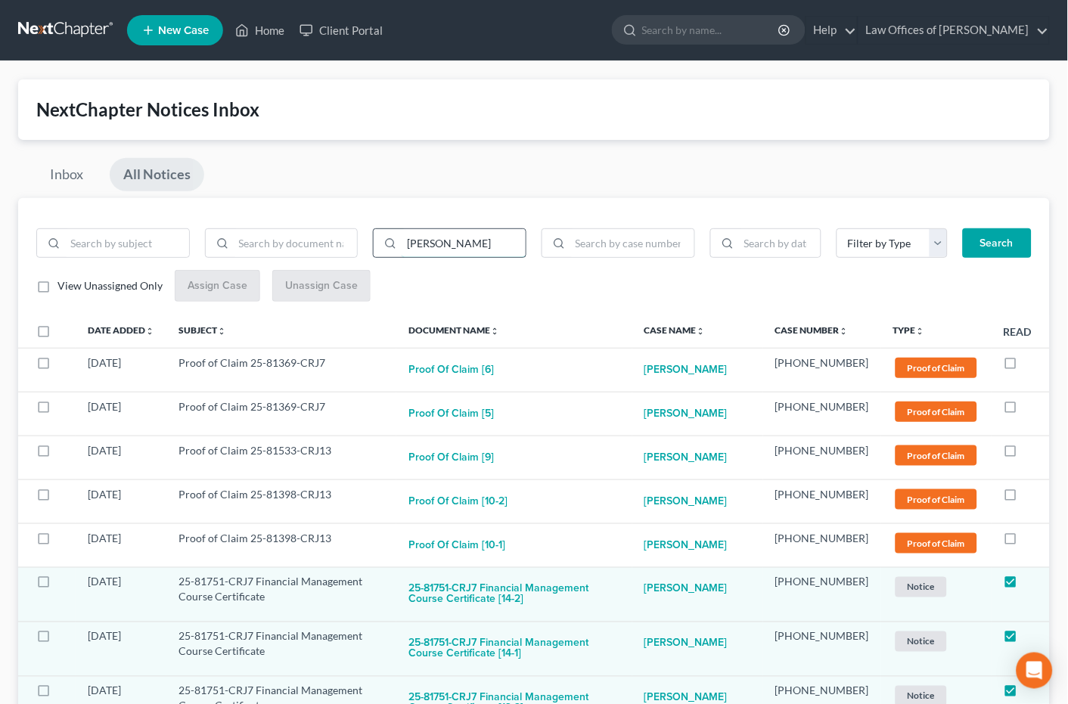
type input "[PERSON_NAME]"
click at [997, 241] on button "Search" at bounding box center [997, 243] width 69 height 30
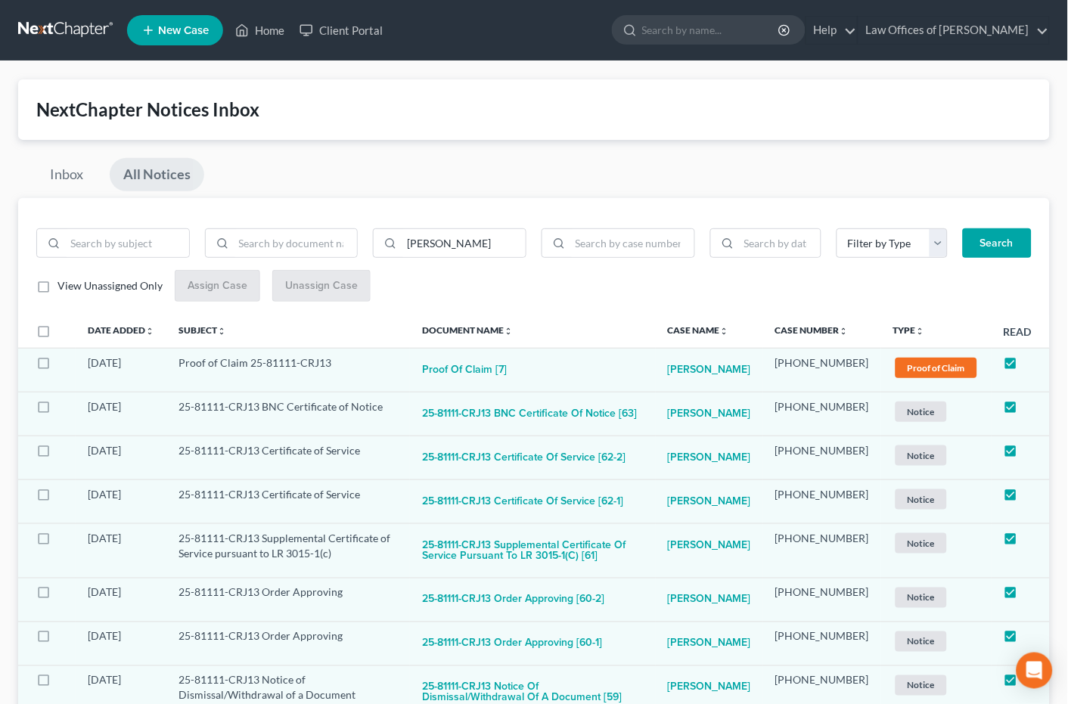
click at [889, 328] on th "Type unfold_more expand_more expand_less" at bounding box center [936, 331] width 110 height 33
click at [894, 328] on link "Type unfold_more expand_more expand_less" at bounding box center [910, 330] width 32 height 11
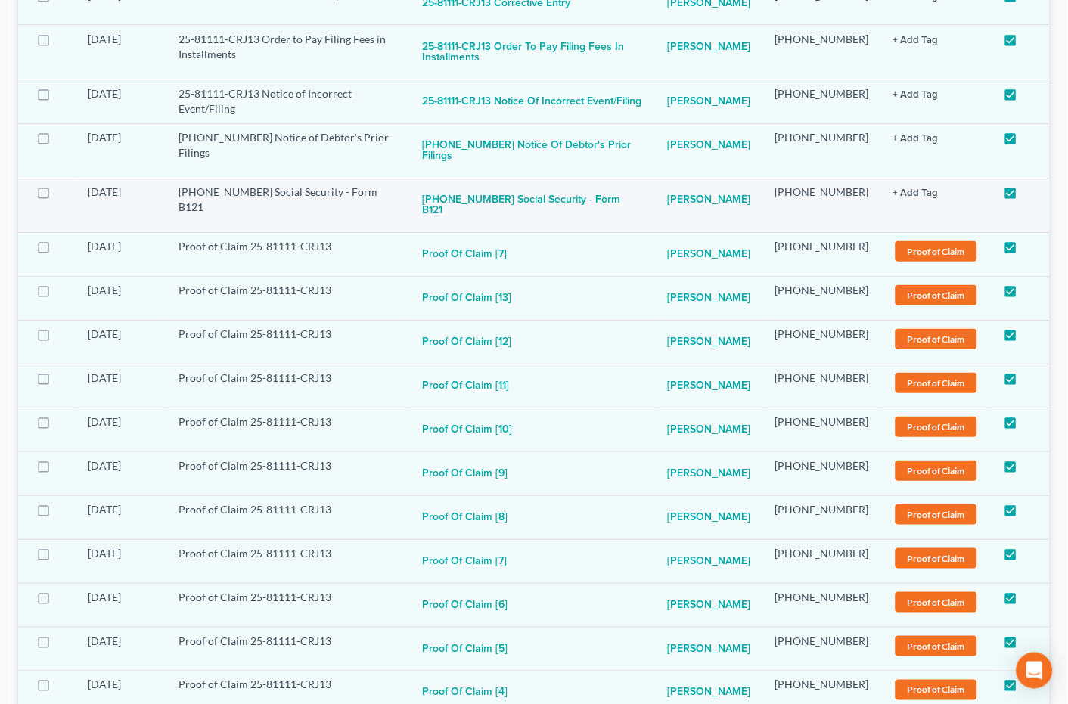
scroll to position [1057, 0]
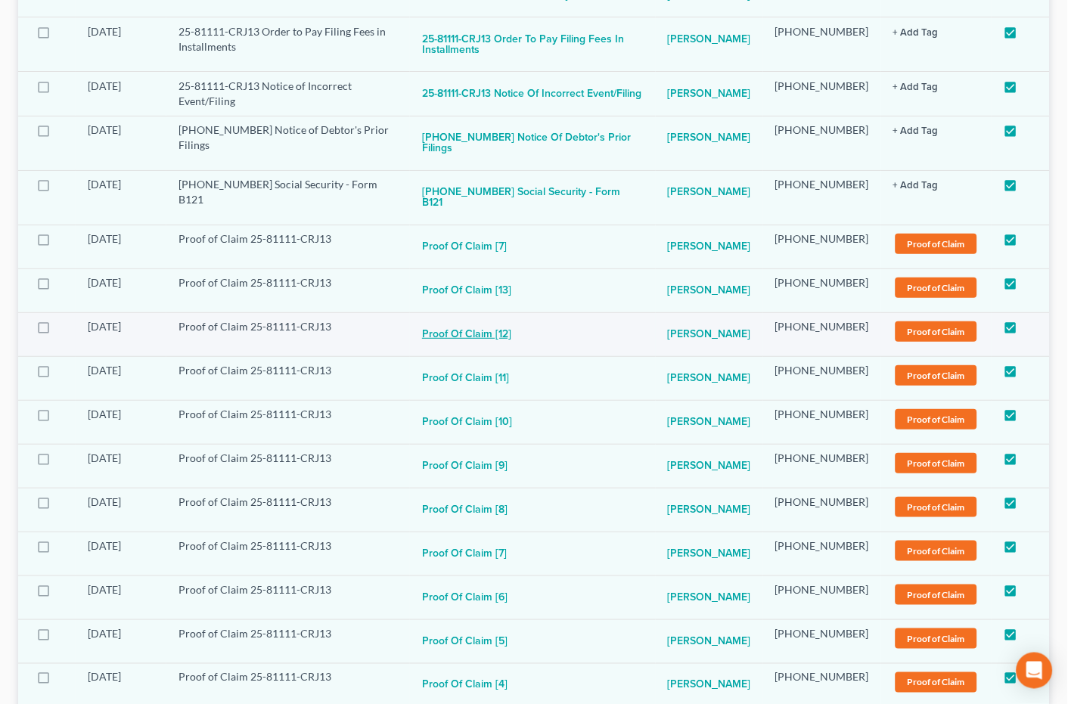
click at [499, 350] on button "Proof of Claim [12]" at bounding box center [466, 334] width 89 height 30
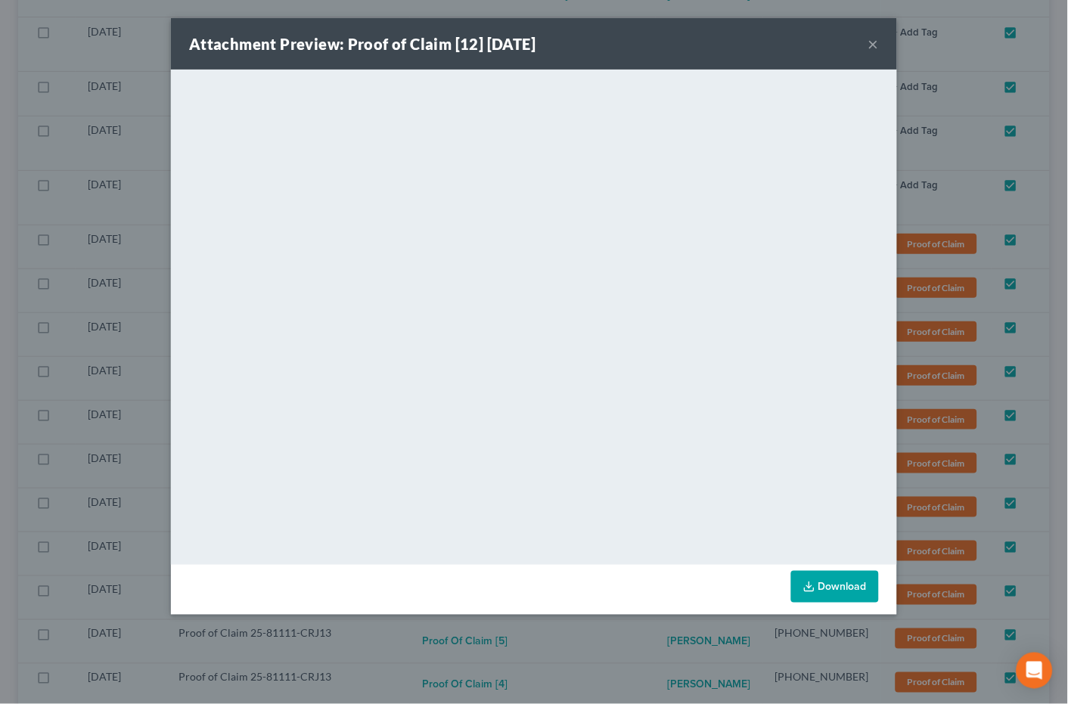
click at [875, 39] on button "×" at bounding box center [874, 44] width 11 height 18
